Goal: Use online tool/utility: Utilize a website feature to perform a specific function

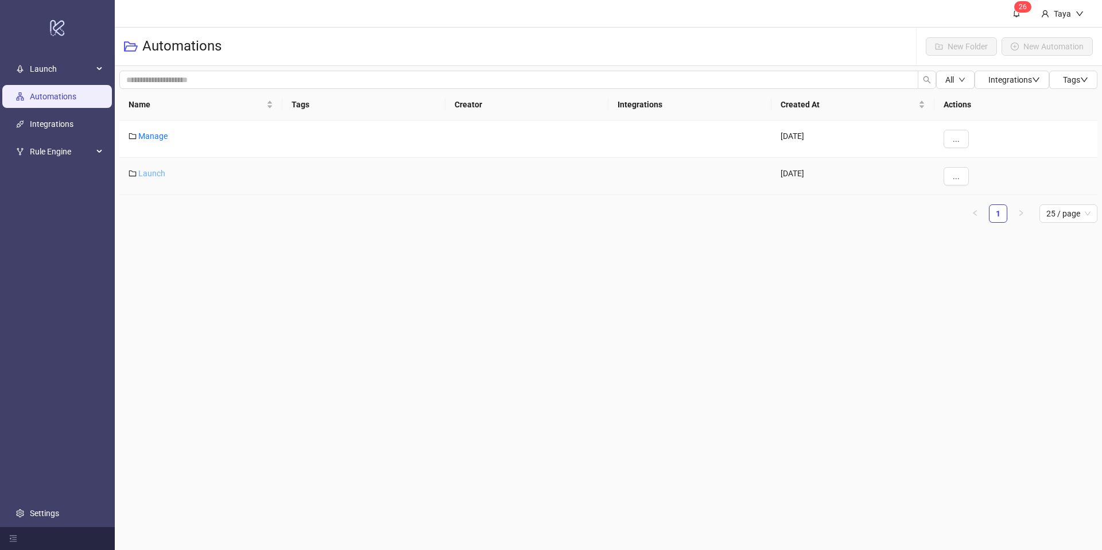
click at [139, 170] on link "Launch" at bounding box center [151, 173] width 27 height 9
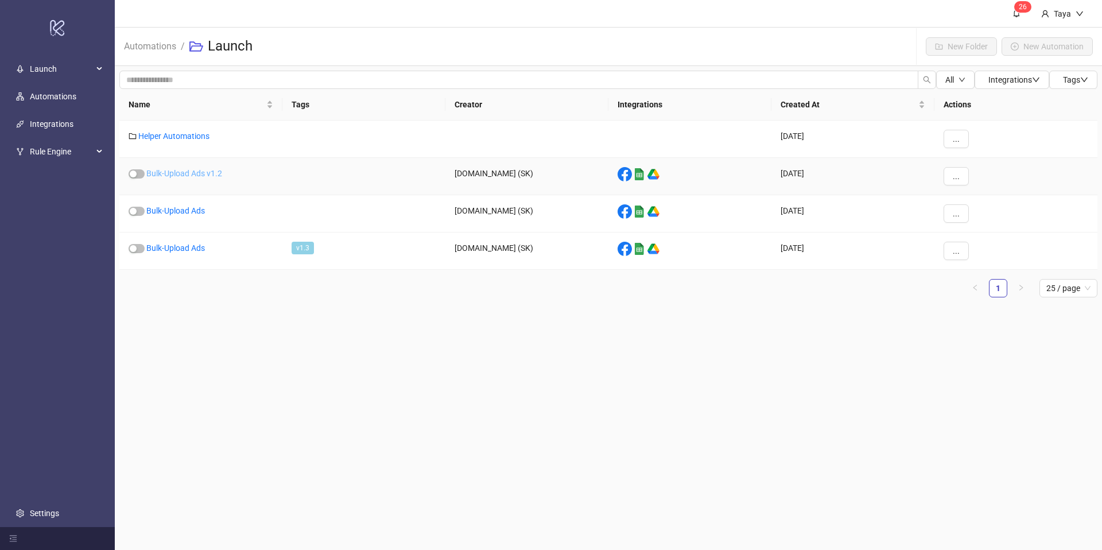
click at [188, 172] on link "Bulk-Upload Ads v1.2" at bounding box center [184, 173] width 76 height 9
click at [172, 134] on link "Helper Automations" at bounding box center [173, 135] width 71 height 9
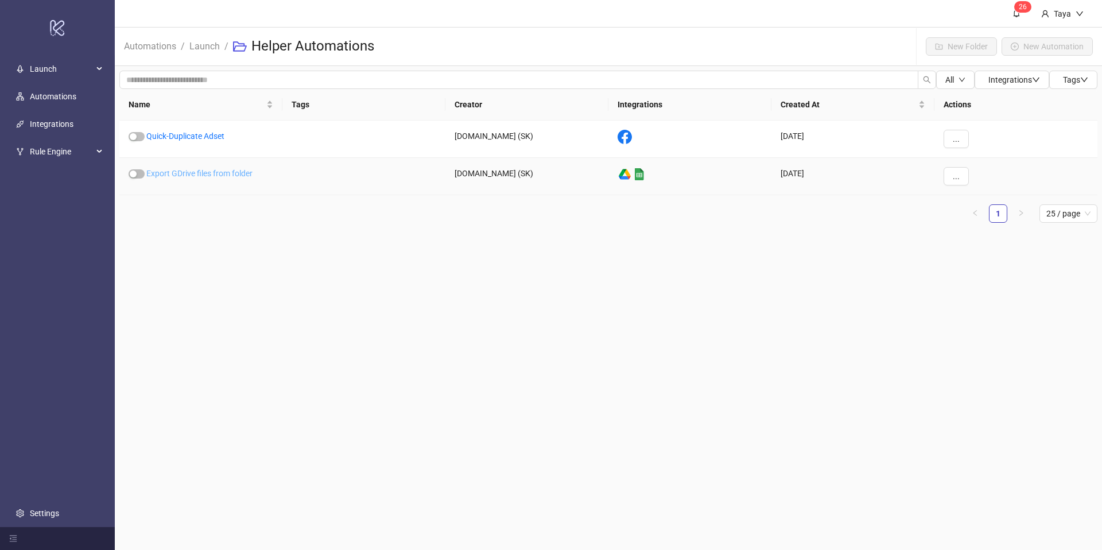
click at [205, 172] on link "Export GDrive files from folder" at bounding box center [199, 173] width 106 height 9
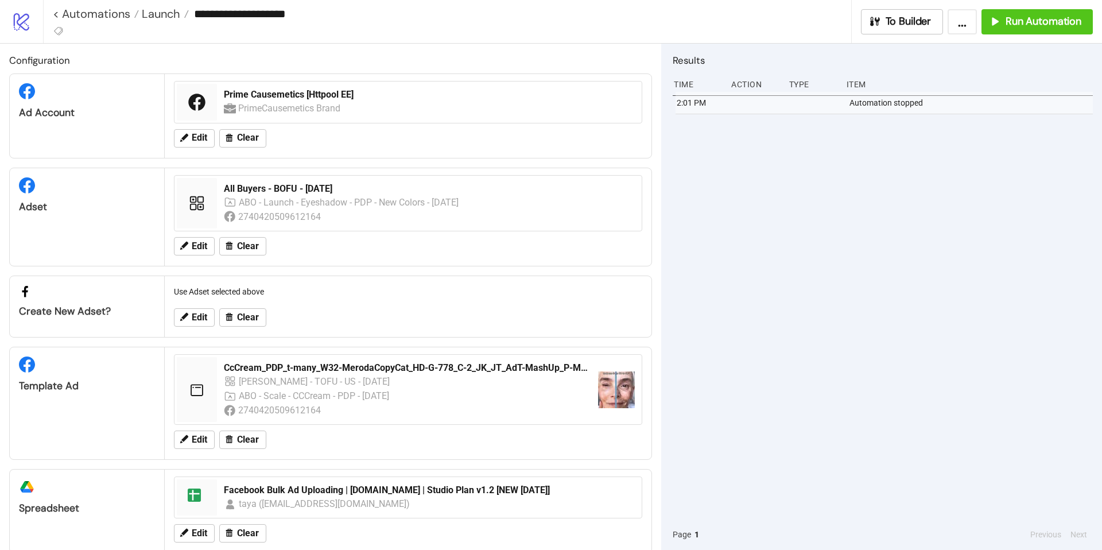
type input "**********"
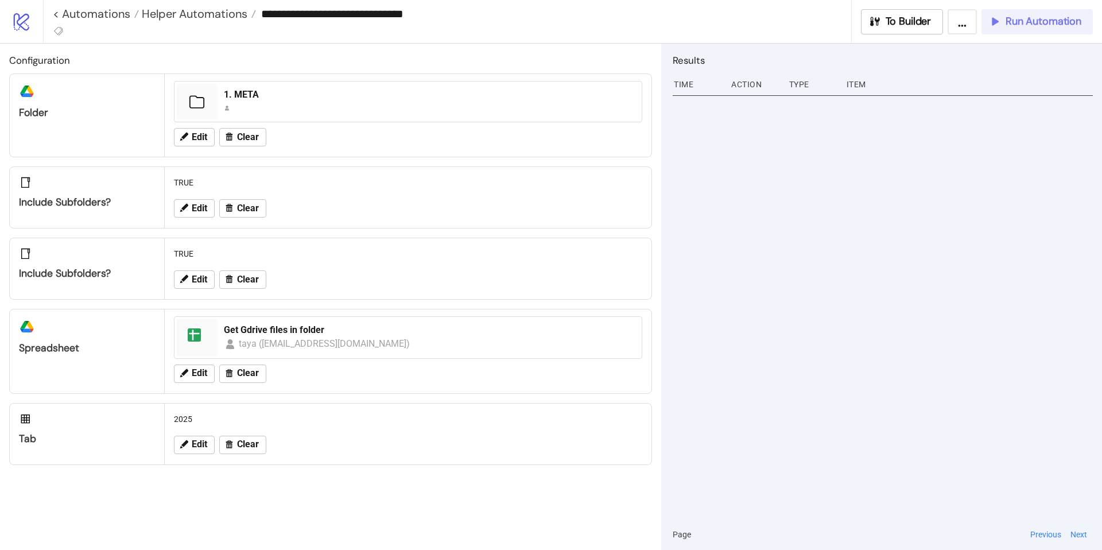
click at [1007, 27] on span "Run Automation" at bounding box center [1044, 21] width 76 height 13
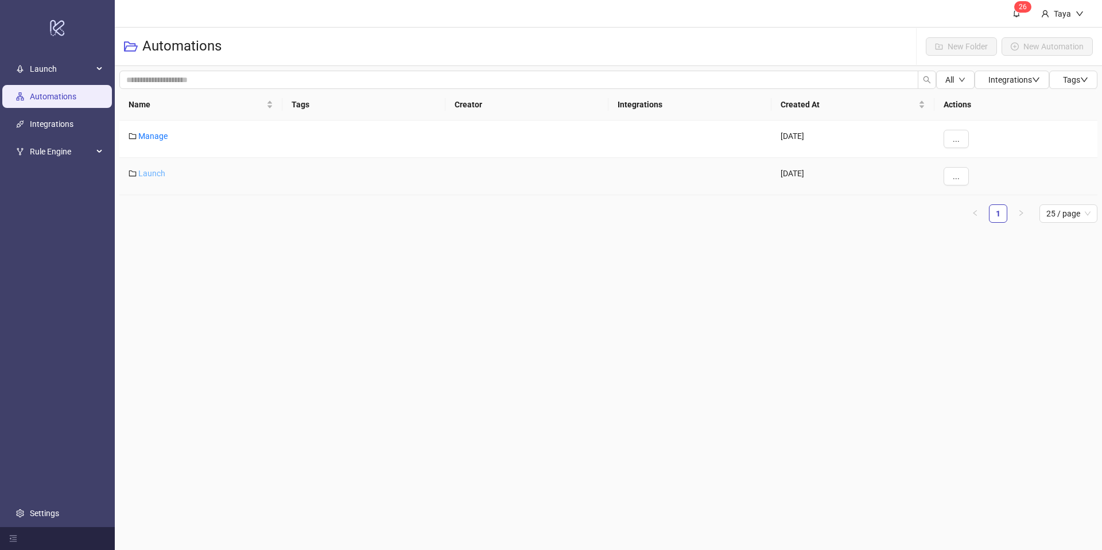
click at [156, 173] on link "Launch" at bounding box center [151, 173] width 27 height 9
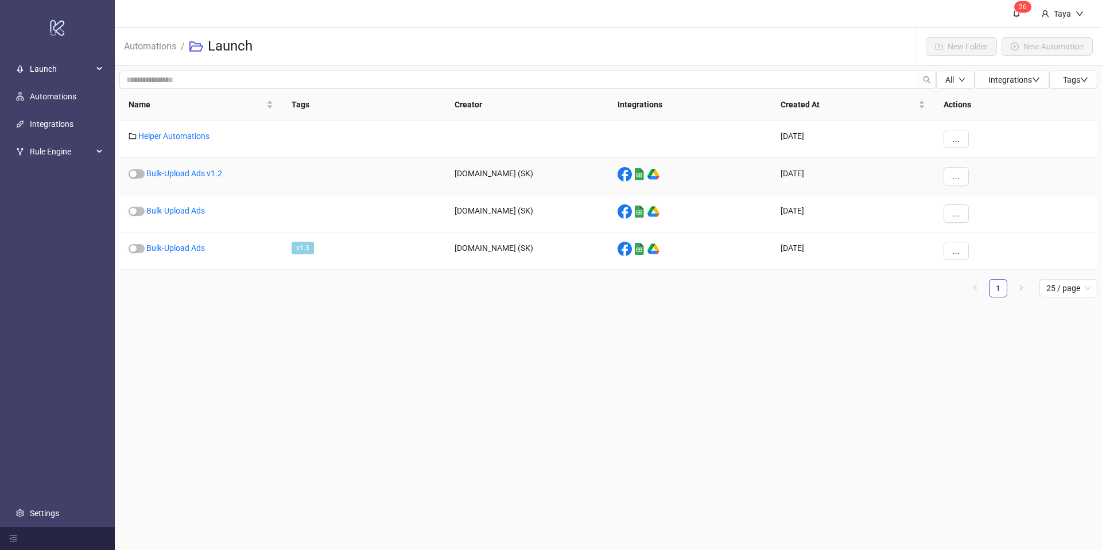
click at [156, 173] on link "Bulk-Upload Ads v1.2" at bounding box center [184, 173] width 76 height 9
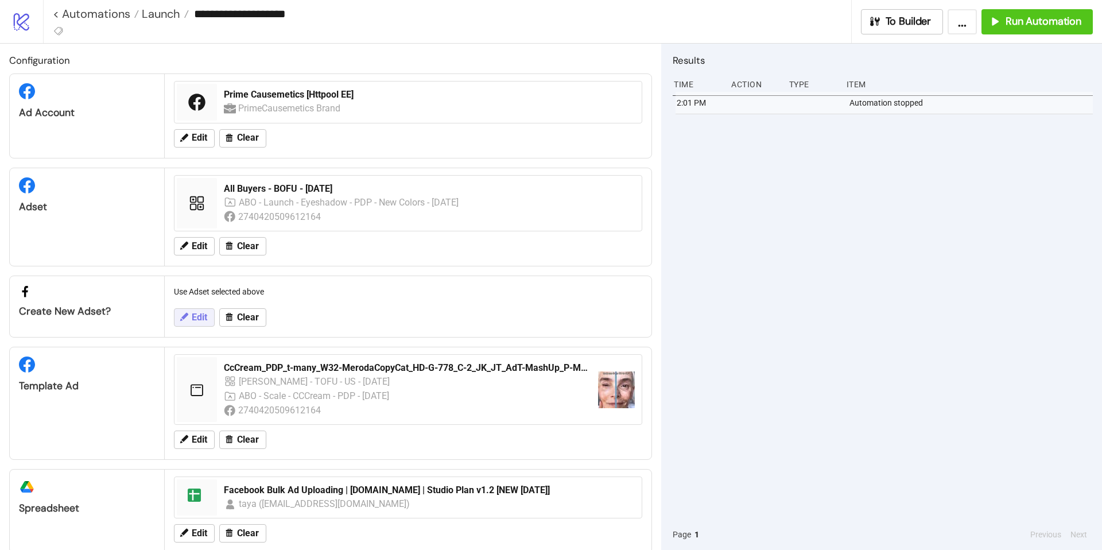
click at [195, 321] on span "Edit" at bounding box center [199, 317] width 15 height 10
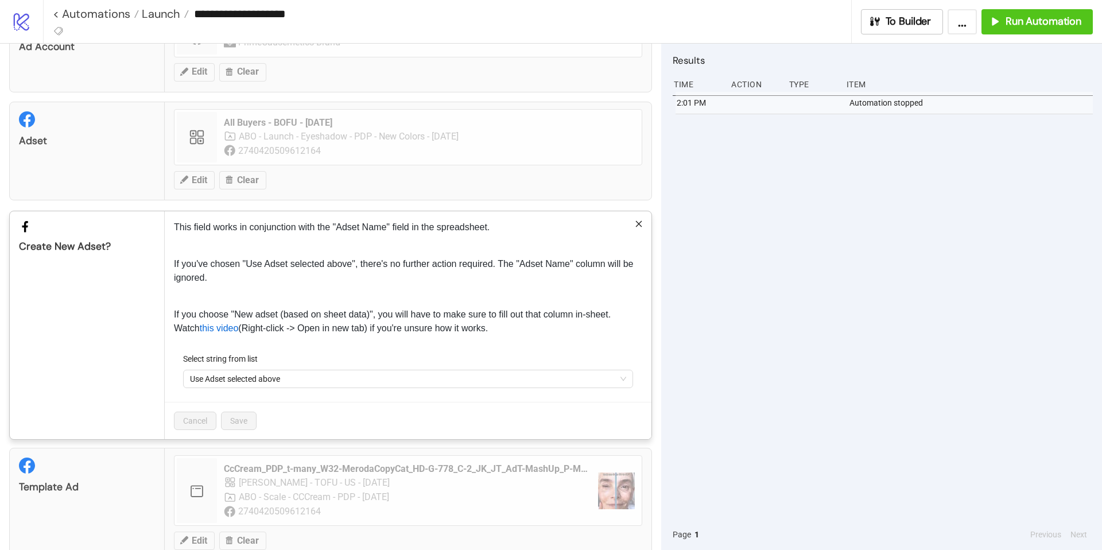
scroll to position [147, 0]
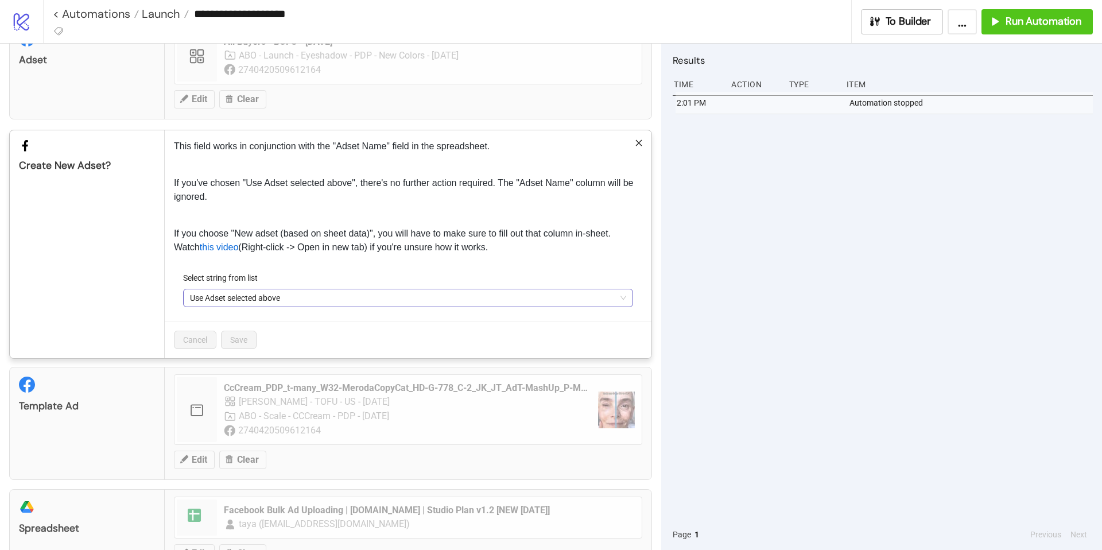
click at [282, 302] on span "Use Adset selected above" at bounding box center [408, 297] width 436 height 17
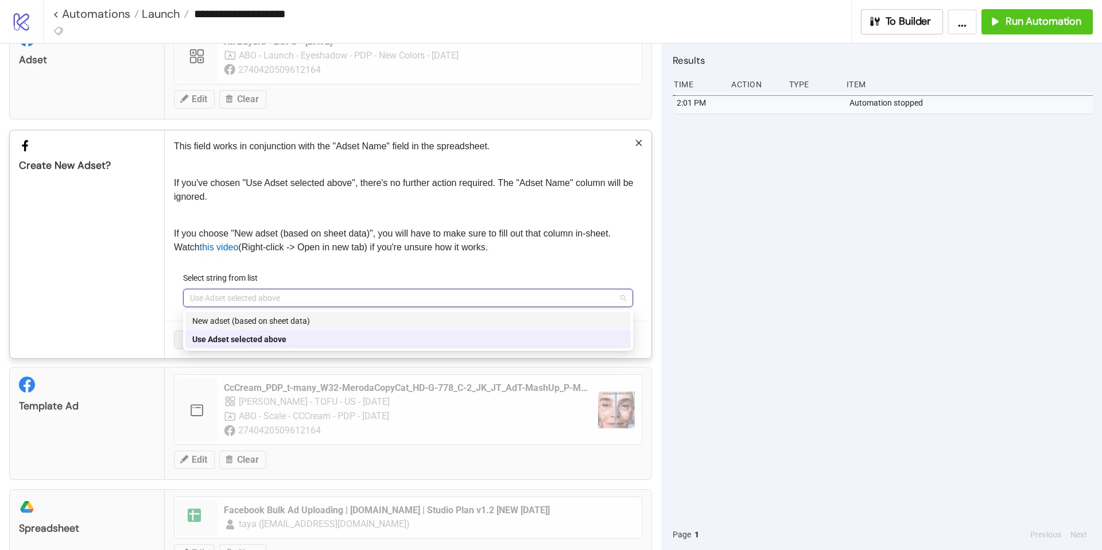
click at [272, 323] on div "New adset (based on sheet data)" at bounding box center [408, 321] width 432 height 13
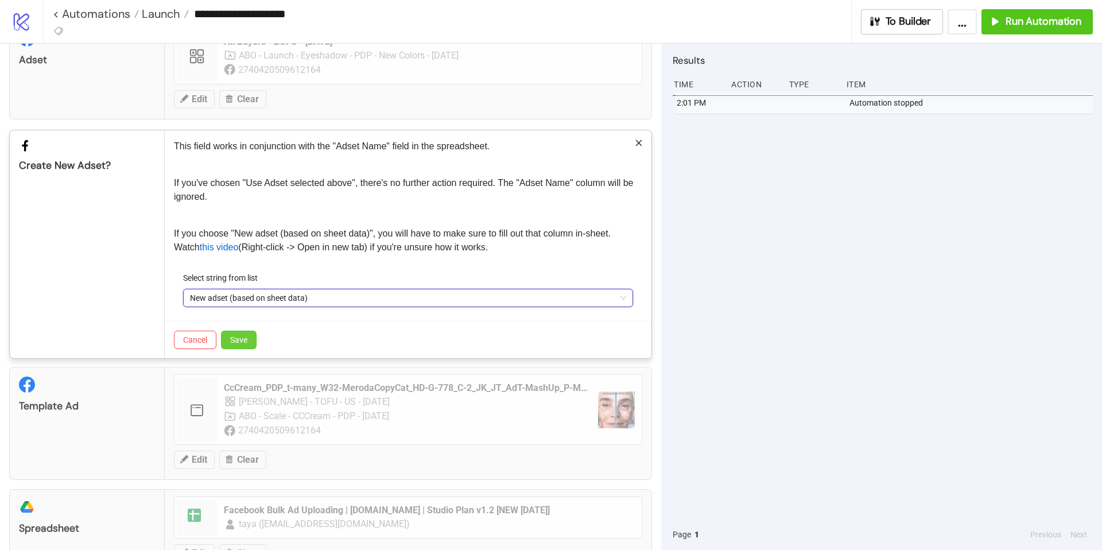
click at [238, 339] on span "Save" at bounding box center [238, 339] width 17 height 9
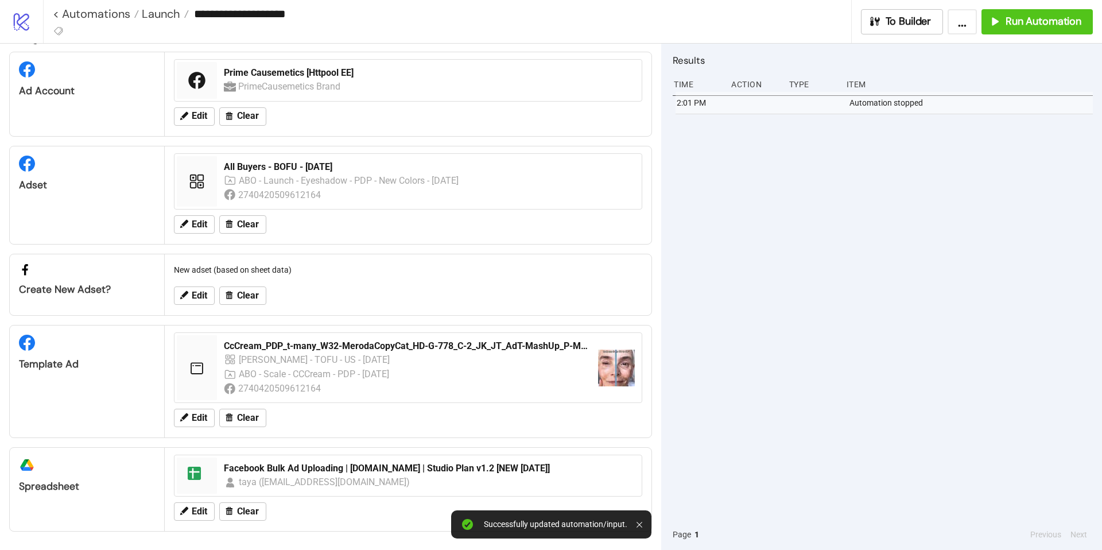
scroll to position [24, 0]
click at [193, 222] on span "Edit" at bounding box center [199, 224] width 15 height 10
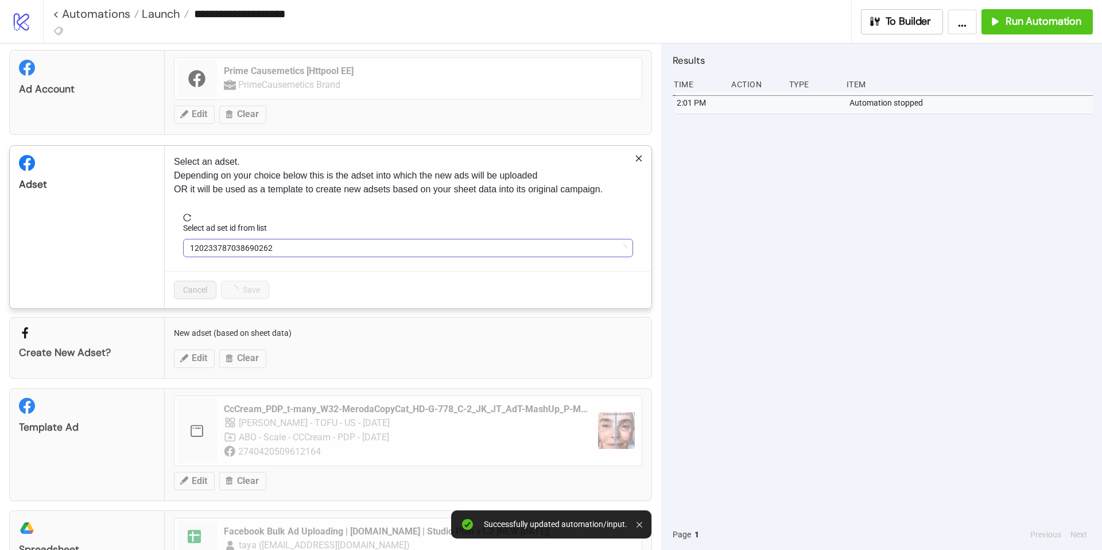
click at [357, 245] on span "120233787038690262" at bounding box center [408, 247] width 436 height 17
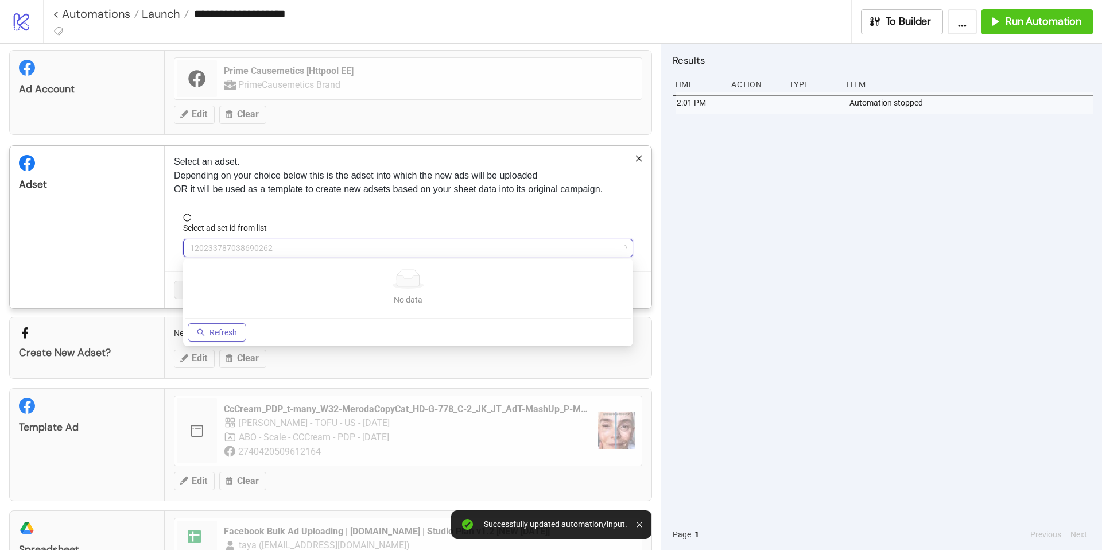
click at [226, 331] on span "Refresh" at bounding box center [224, 332] width 28 height 9
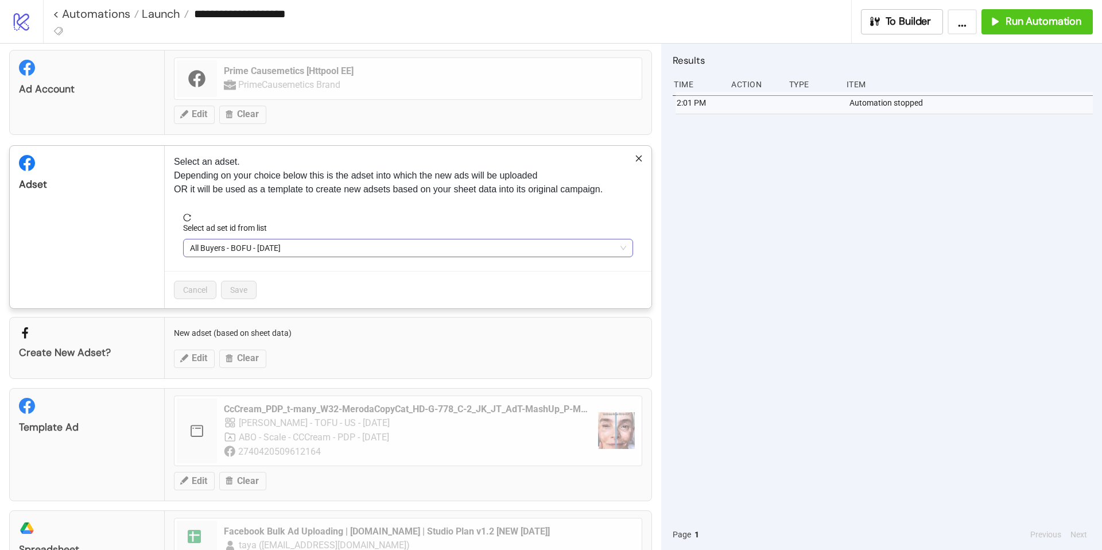
click at [295, 249] on span "All Buyers - BOFU - [DATE]" at bounding box center [408, 247] width 436 height 17
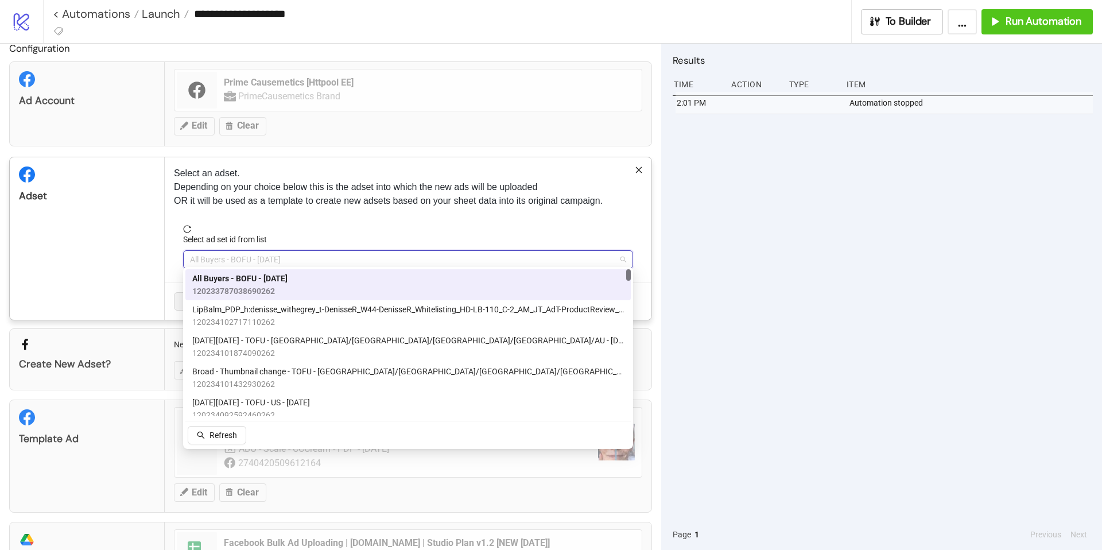
scroll to position [11, 0]
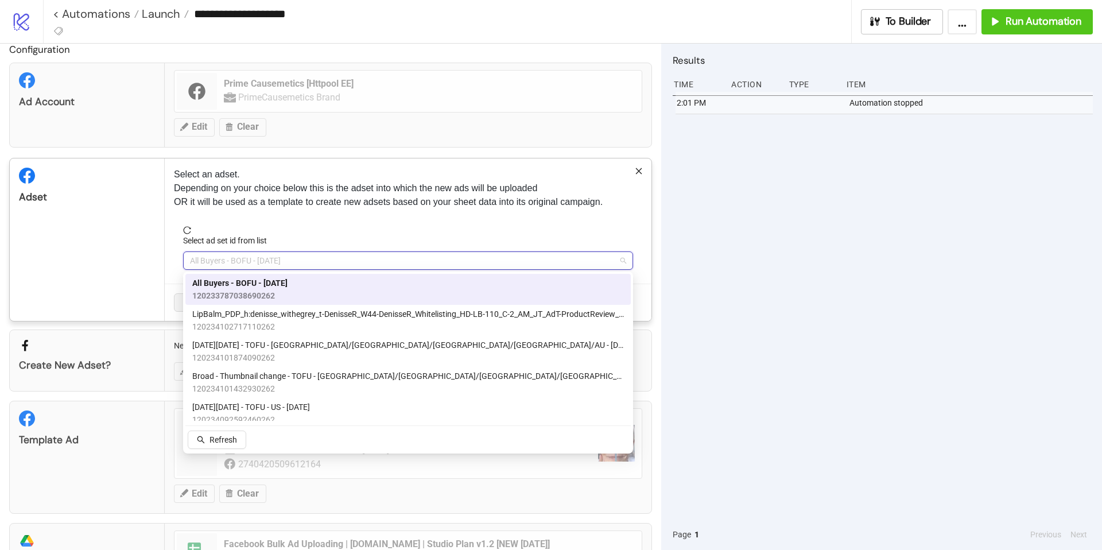
type input "*"
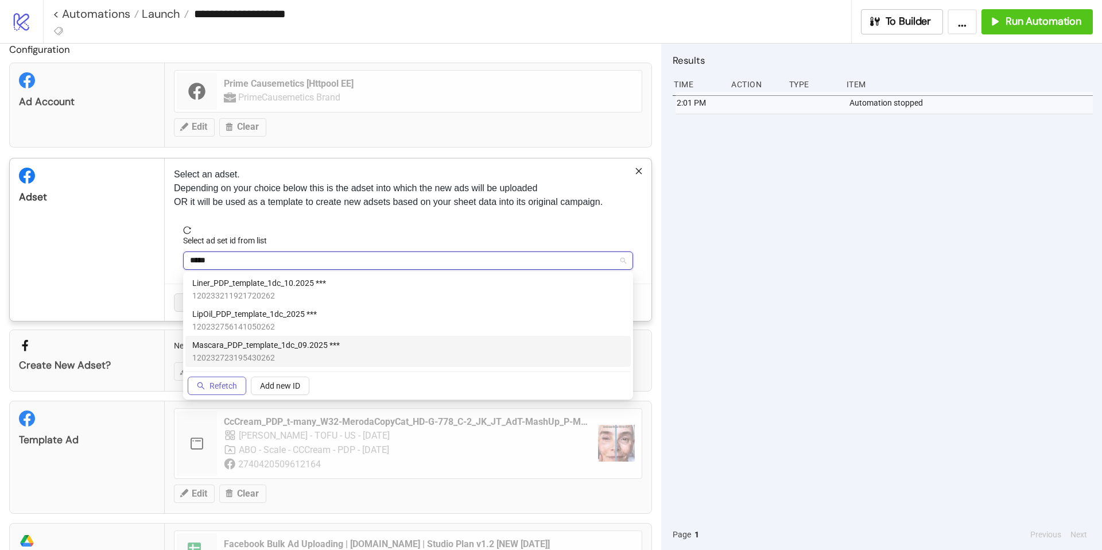
type input "*****"
click at [221, 386] on span "Refetch" at bounding box center [224, 385] width 28 height 9
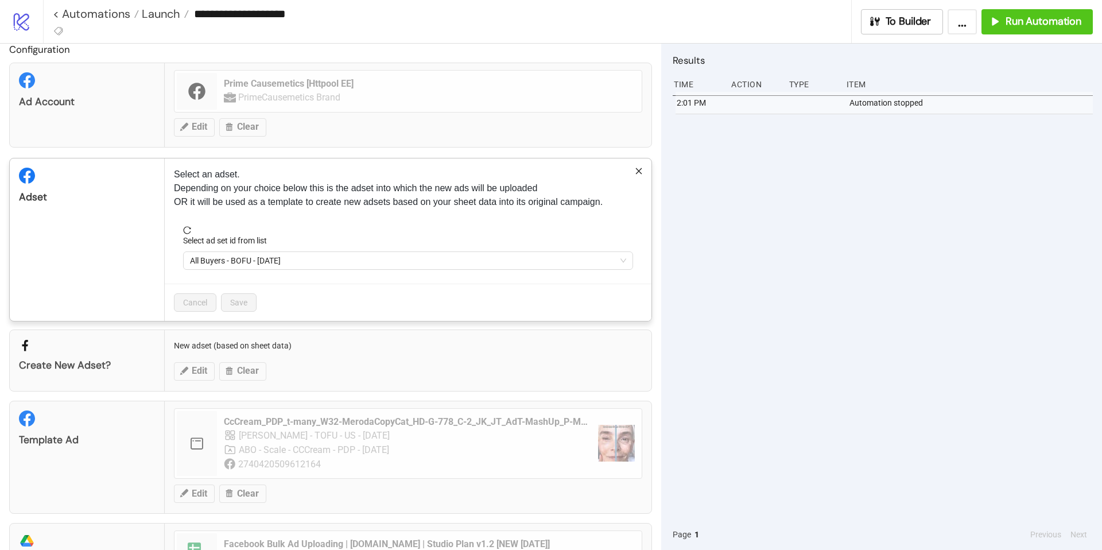
click at [240, 262] on span "All Buyers - BOFU - [DATE]" at bounding box center [408, 260] width 436 height 17
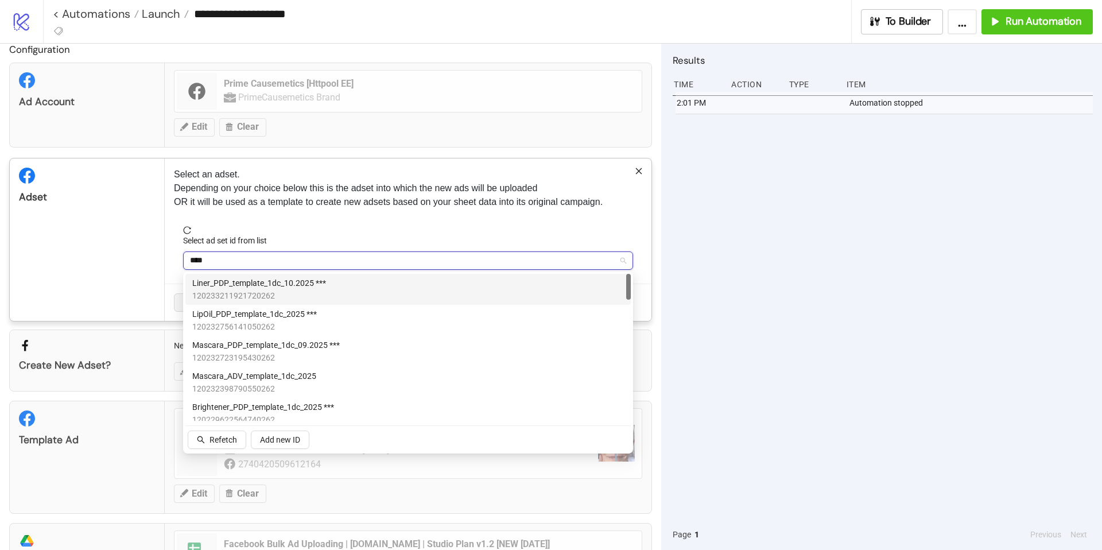
type input "*****"
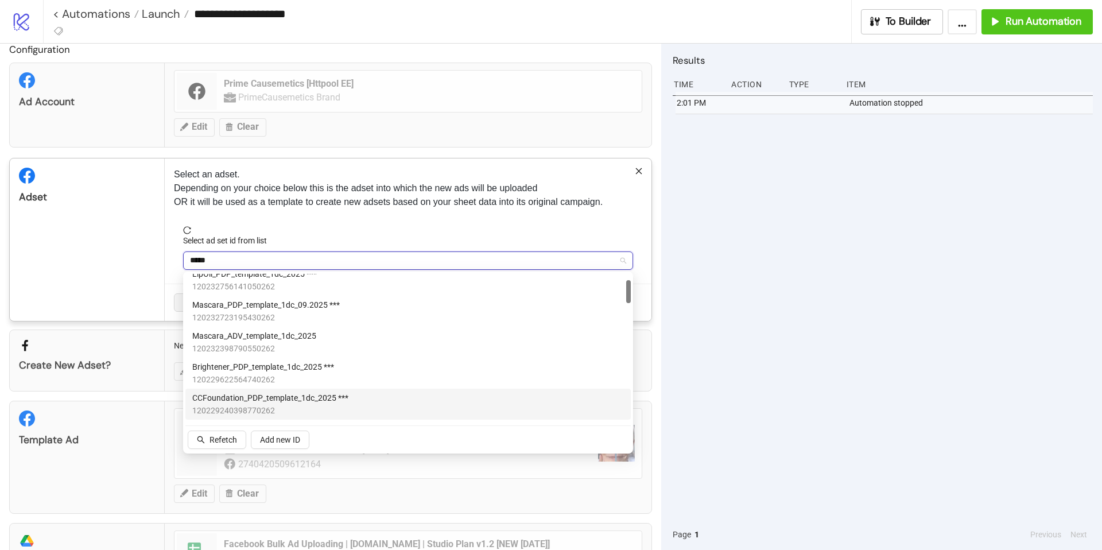
scroll to position [44, 0]
click at [349, 402] on div "CCFoundation_PDP_template_1dc_2025 *** 120229240398770262" at bounding box center [408, 400] width 432 height 25
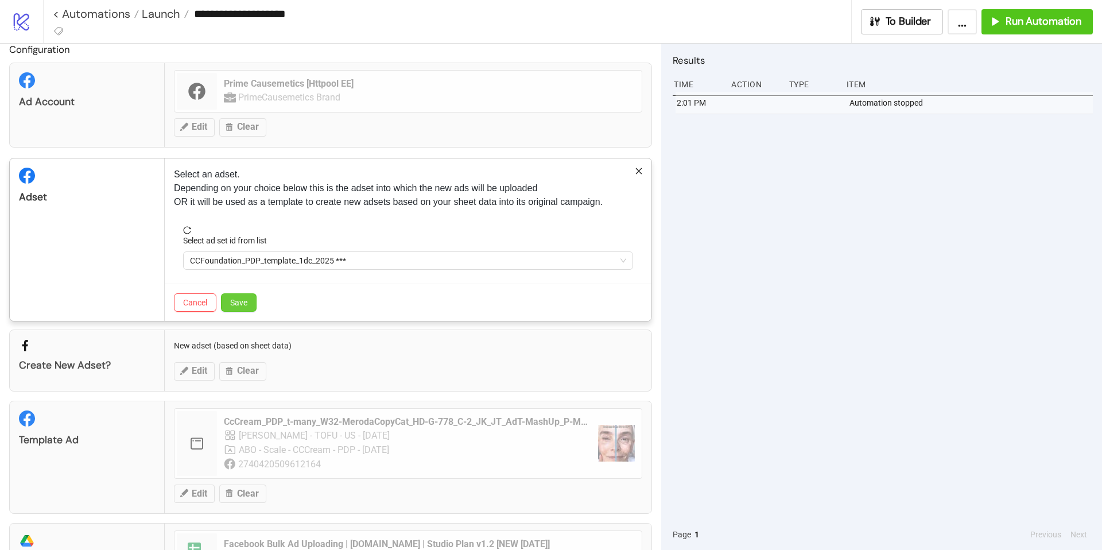
click at [242, 298] on span "Save" at bounding box center [238, 302] width 17 height 9
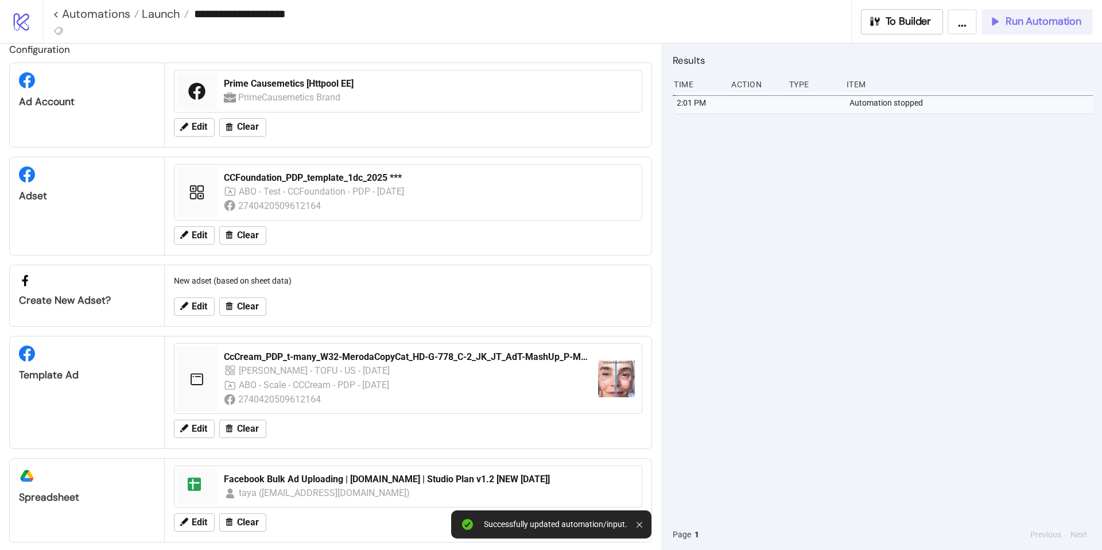
click at [1018, 24] on span "Run Automation" at bounding box center [1044, 21] width 76 height 13
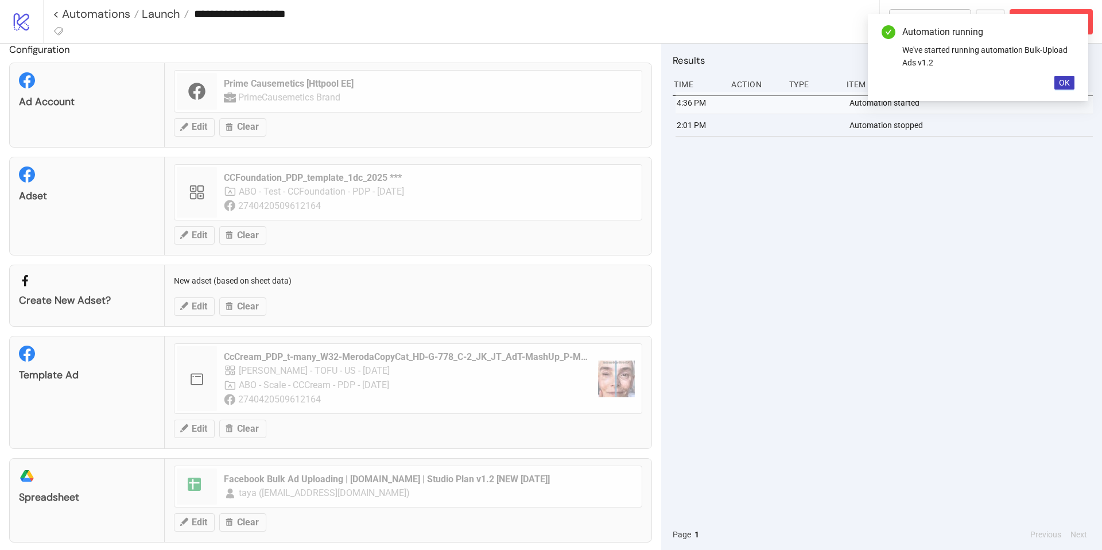
scroll to position [24, 0]
